Goal: Transaction & Acquisition: Book appointment/travel/reservation

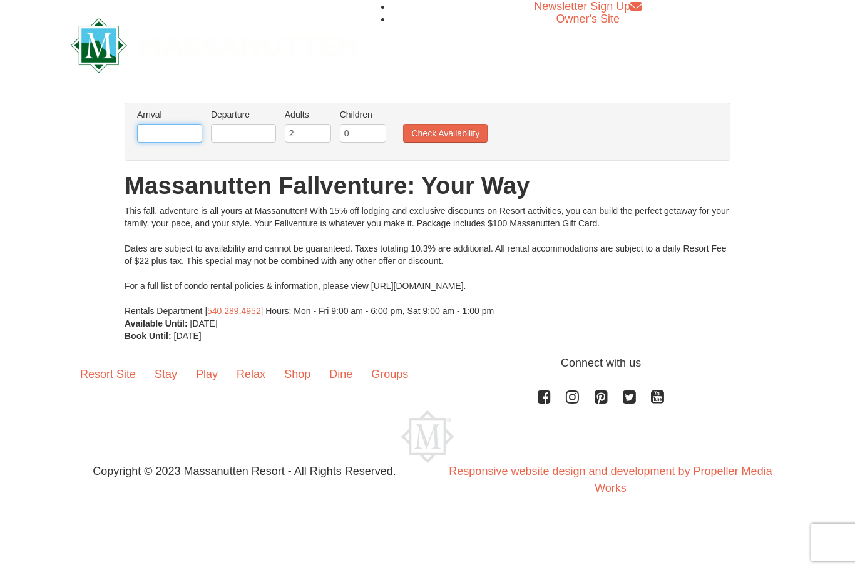
click at [197, 140] on input "text" at bounding box center [169, 133] width 65 height 19
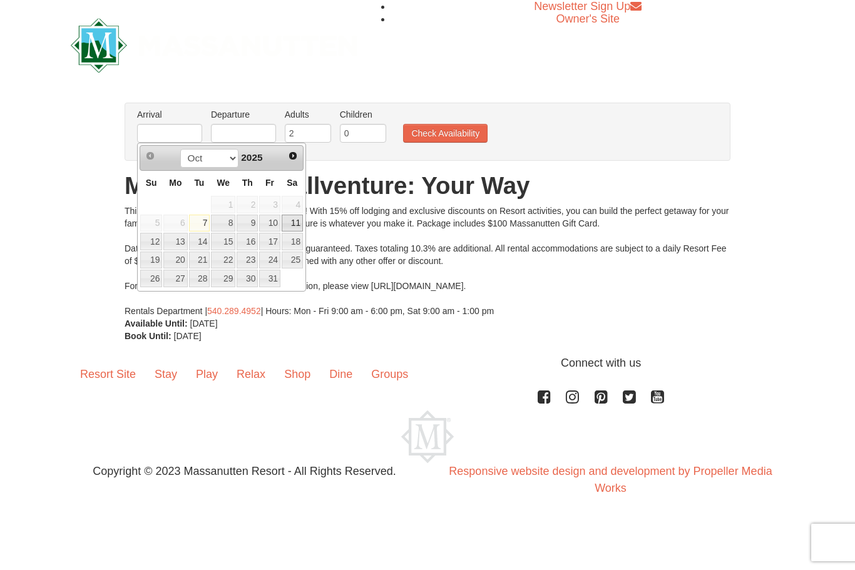
click at [282, 226] on link "11" at bounding box center [292, 224] width 21 height 18
type input "[DATE]"
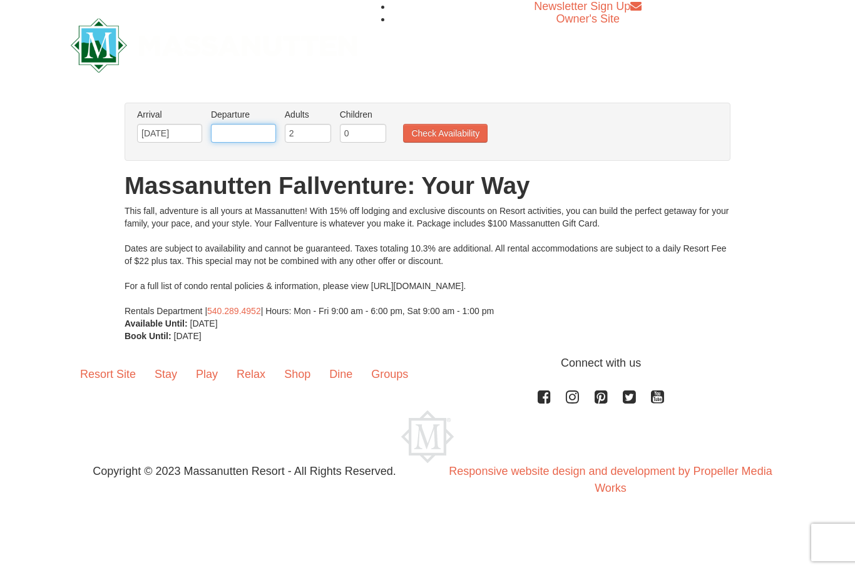
click at [275, 135] on input "text" at bounding box center [243, 133] width 65 height 19
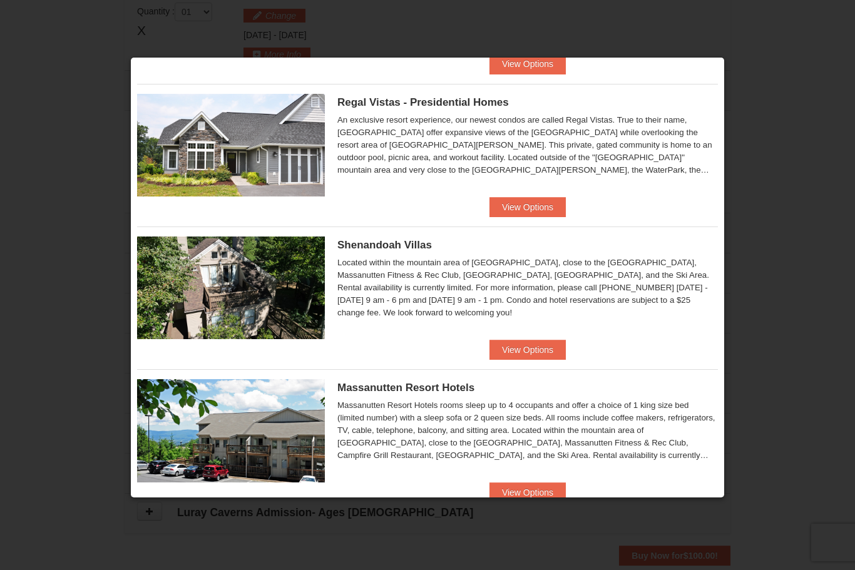
scroll to position [132, 0]
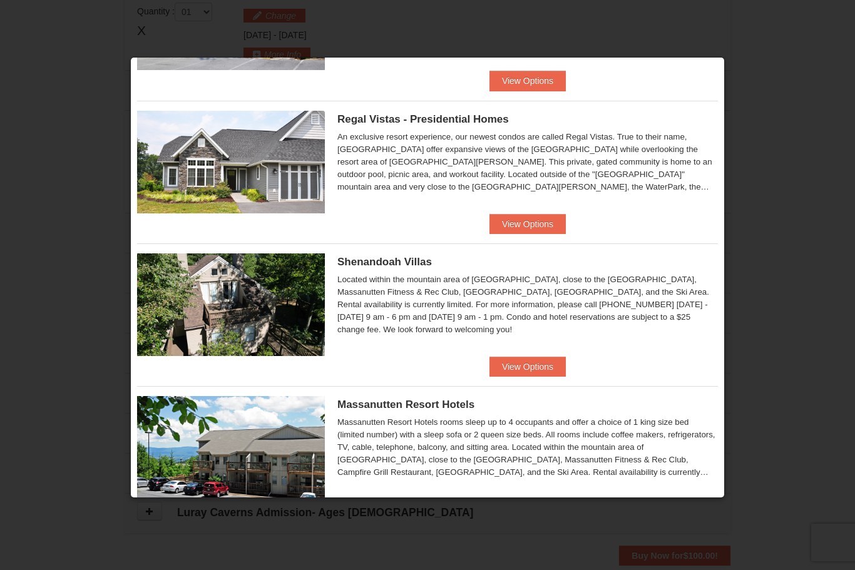
click at [557, 225] on button "View Options" at bounding box center [528, 224] width 76 height 20
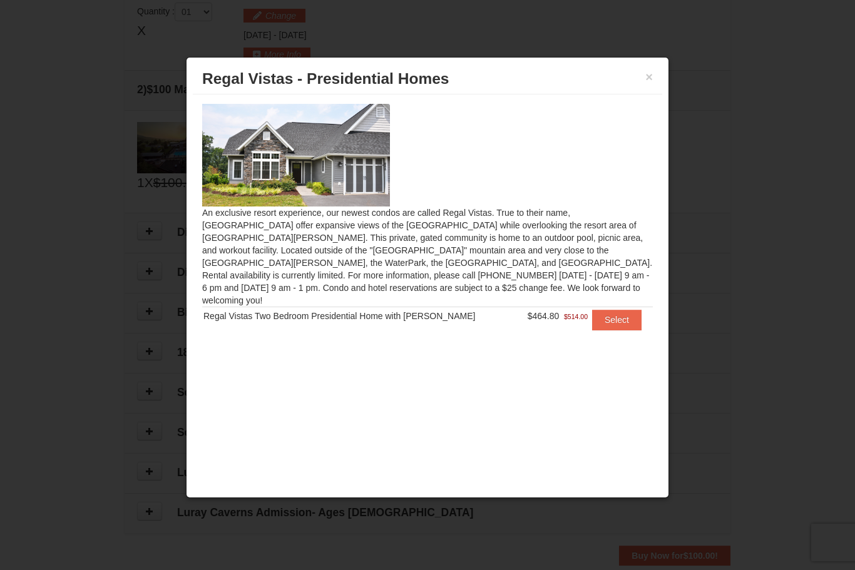
click at [622, 310] on button "Select" at bounding box center [616, 320] width 49 height 20
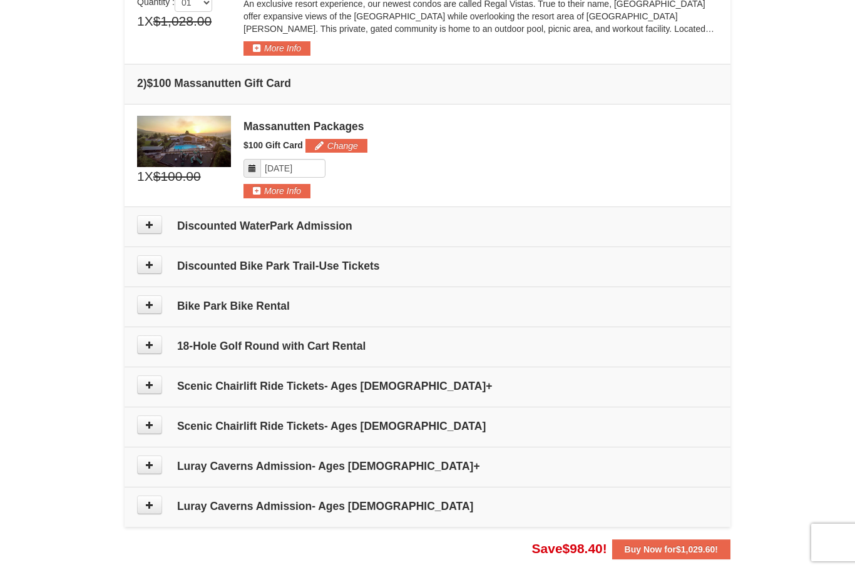
scroll to position [438, 0]
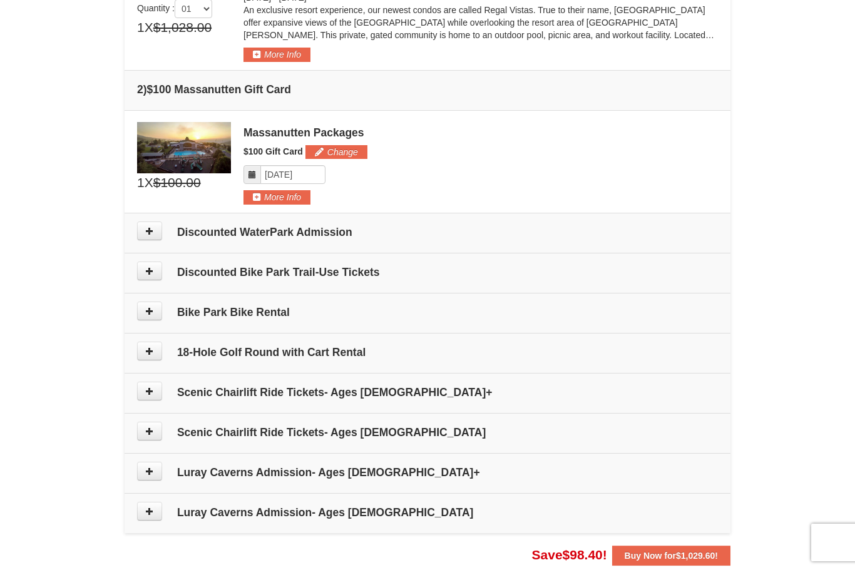
click at [521, 388] on h4 "Scenic Chairlift Ride Tickets- Ages [DEMOGRAPHIC_DATA]+" at bounding box center [427, 392] width 581 height 13
click at [513, 400] on td "Scenic Chairlift Ride Tickets- Ages [DEMOGRAPHIC_DATA]+" at bounding box center [428, 393] width 606 height 40
click at [157, 391] on button at bounding box center [149, 391] width 25 height 19
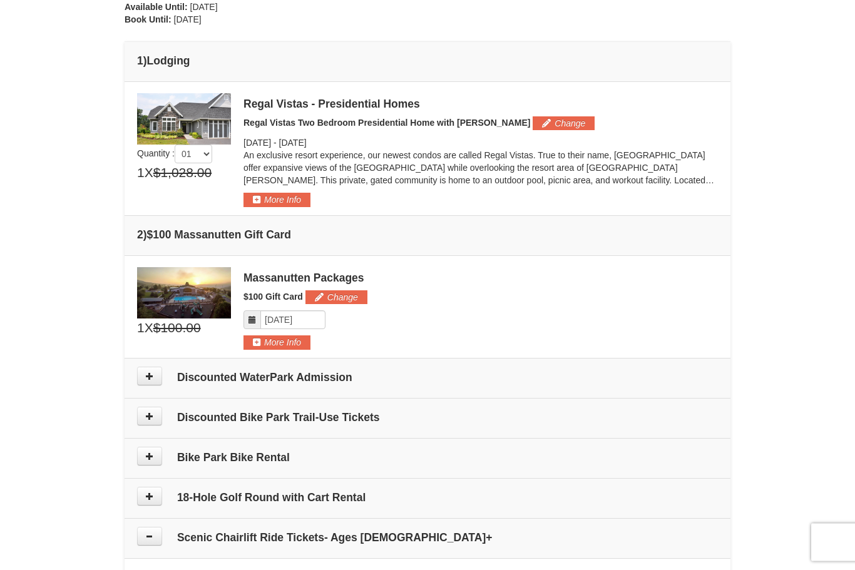
scroll to position [292, 0]
click at [300, 198] on button "More Info" at bounding box center [277, 200] width 67 height 14
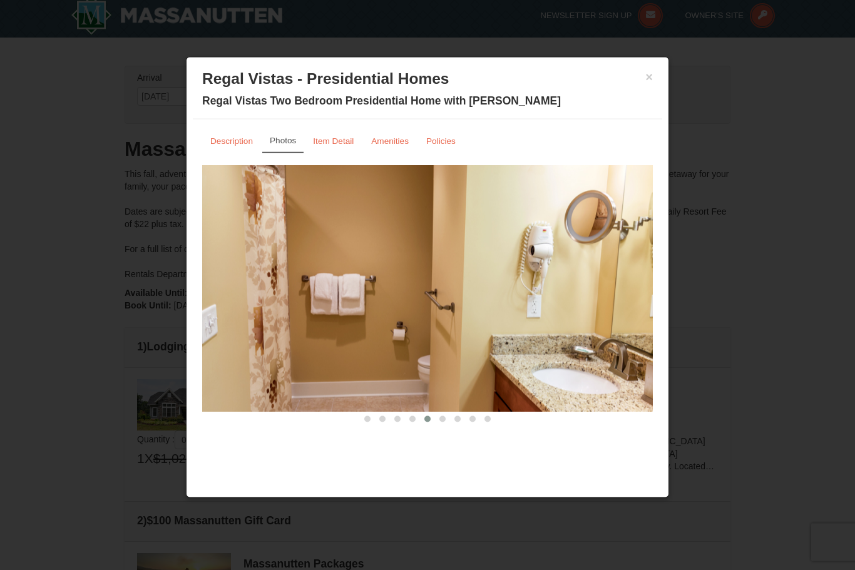
scroll to position [0, 0]
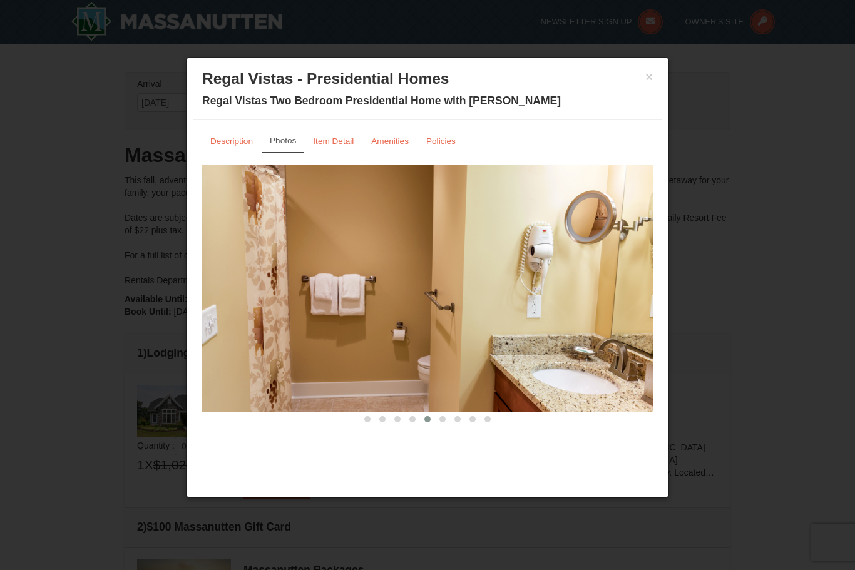
click at [339, 143] on small "Item Detail" at bounding box center [333, 141] width 41 height 9
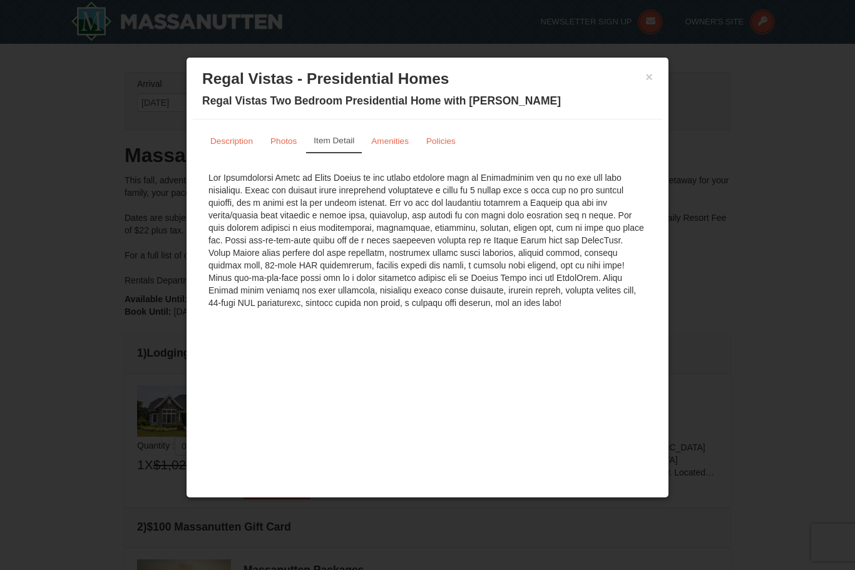
click at [652, 76] on button "×" at bounding box center [650, 77] width 8 height 13
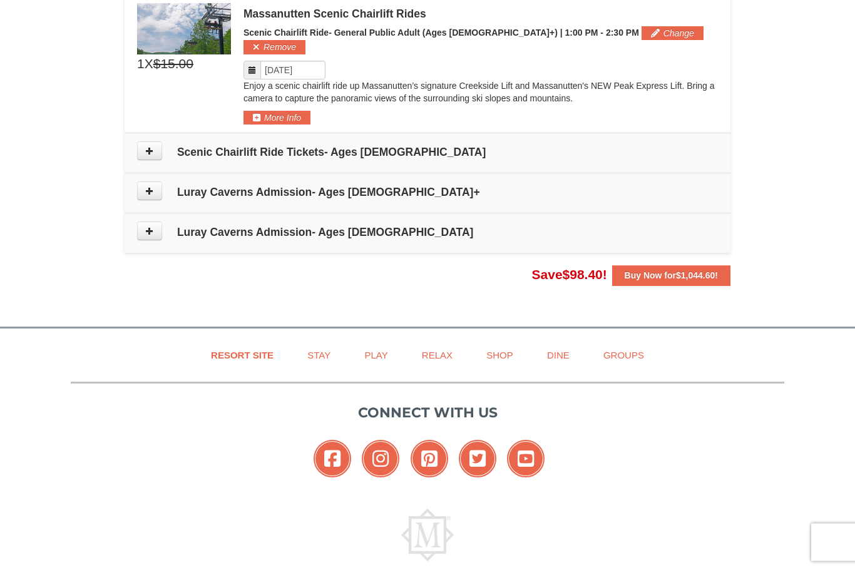
scroll to position [859, 0]
click at [706, 271] on span "$1,044.60" at bounding box center [695, 276] width 39 height 10
click at [703, 271] on span "$1,044.60" at bounding box center [695, 276] width 39 height 10
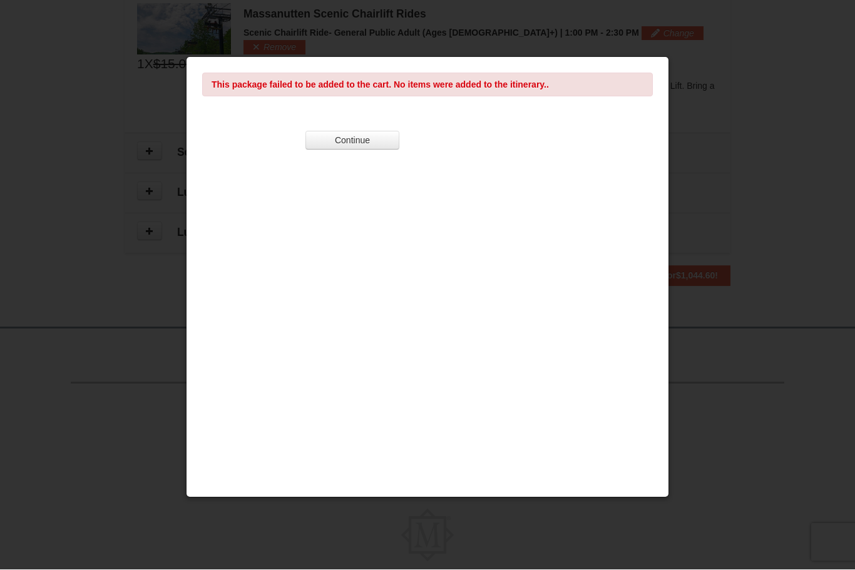
click at [397, 150] on button "Continue" at bounding box center [353, 141] width 94 height 19
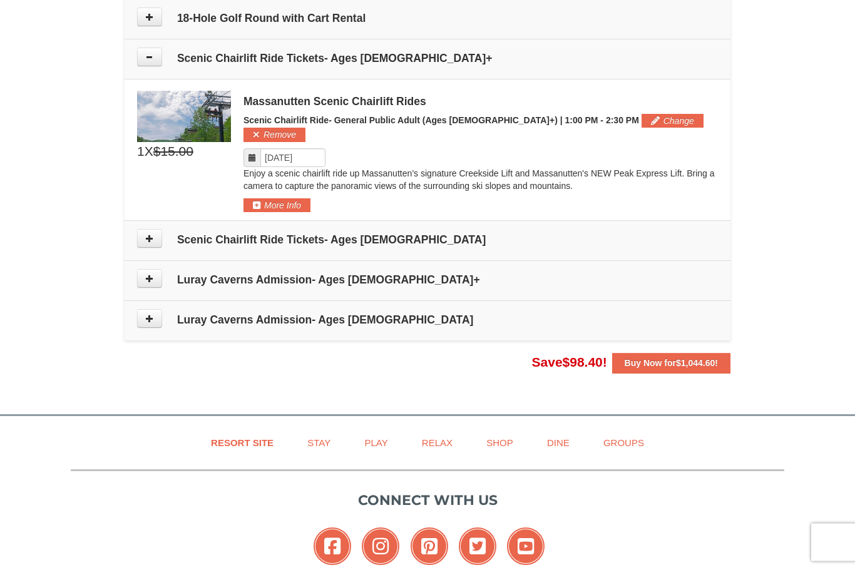
scroll to position [772, 0]
click at [306, 128] on button "Remove" at bounding box center [275, 135] width 62 height 14
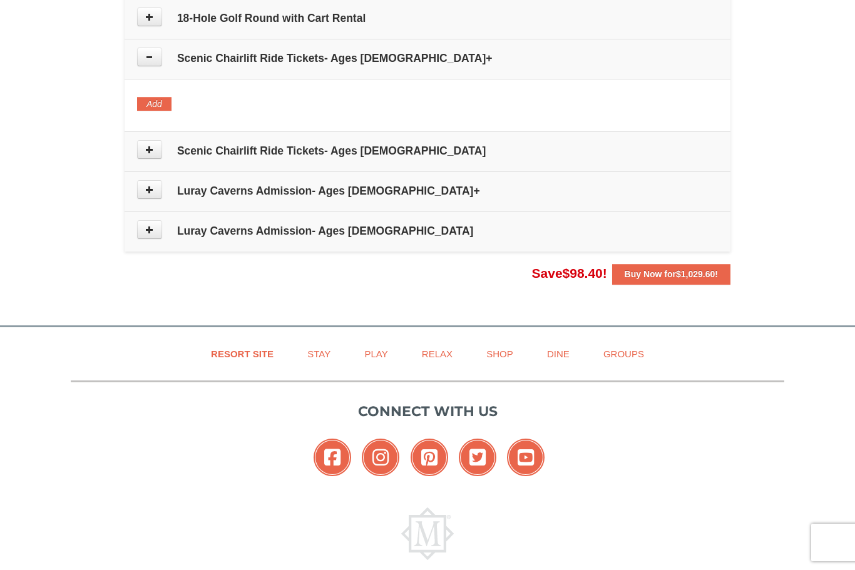
click at [704, 274] on span "$1,029.60" at bounding box center [695, 274] width 39 height 10
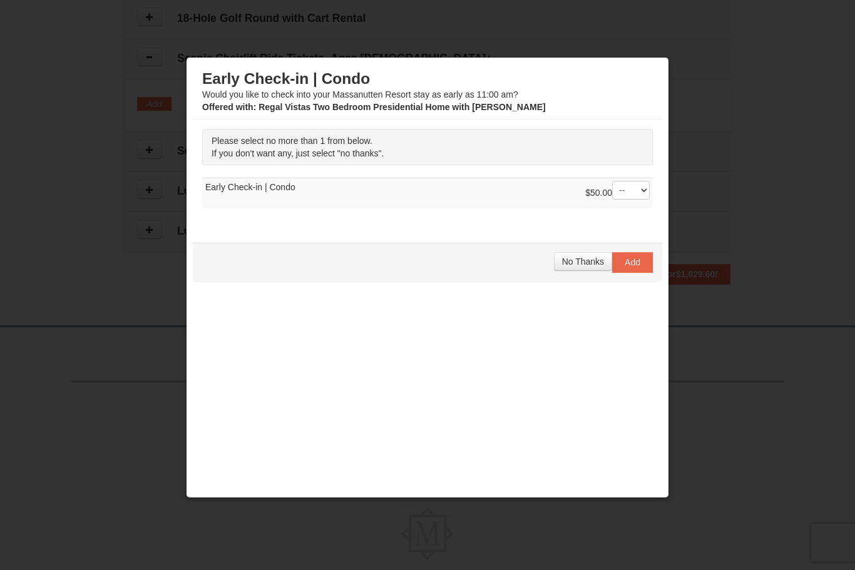
click at [582, 267] on span "No Thanks" at bounding box center [583, 262] width 42 height 10
